Goal: Information Seeking & Learning: Learn about a topic

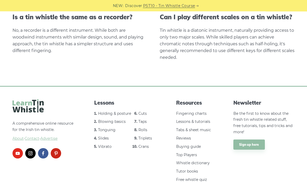
scroll to position [1081, 0]
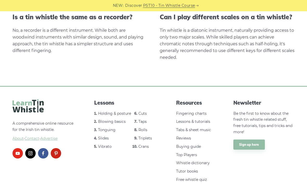
click at [249, 141] on link "Sign up here" at bounding box center [248, 144] width 31 height 10
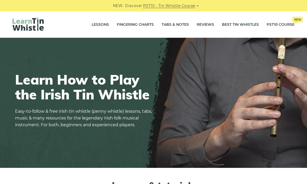
click at [136, 25] on link "Fingering Charts" at bounding box center [135, 24] width 37 height 13
click at [94, 24] on link "Lessons" at bounding box center [99, 24] width 17 height 13
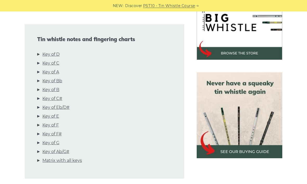
scroll to position [175, 0]
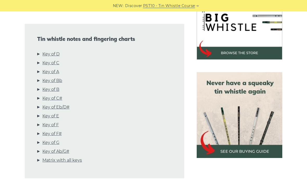
click at [48, 65] on link "Key of C" at bounding box center [50, 62] width 17 height 7
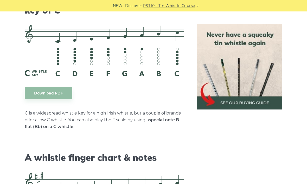
scroll to position [1338, 0]
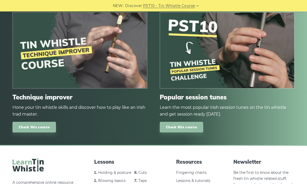
scroll to position [671, 0]
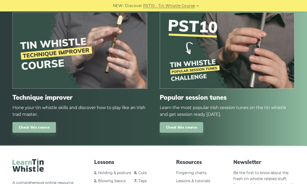
click at [190, 127] on link "Check this course" at bounding box center [180, 127] width 43 height 11
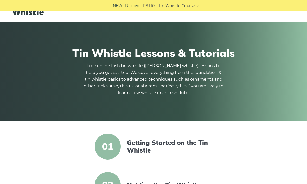
scroll to position [0, 0]
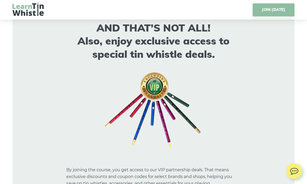
scroll to position [2857, 0]
